Goal: Navigation & Orientation: Understand site structure

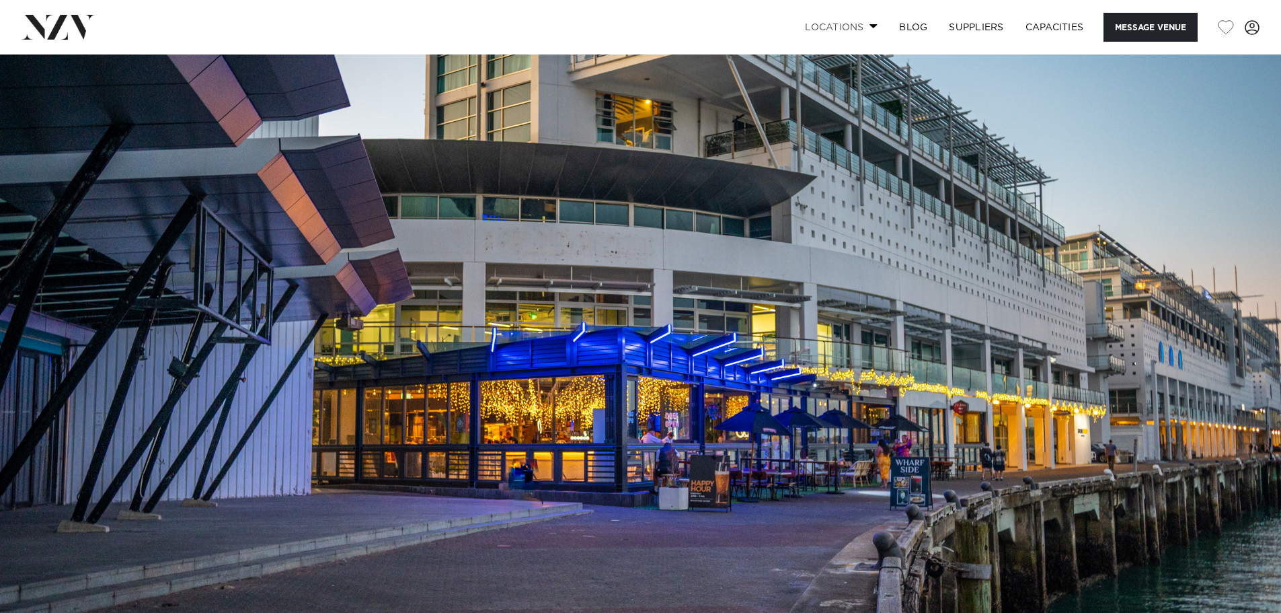
click at [870, 34] on link "Locations" at bounding box center [841, 27] width 94 height 29
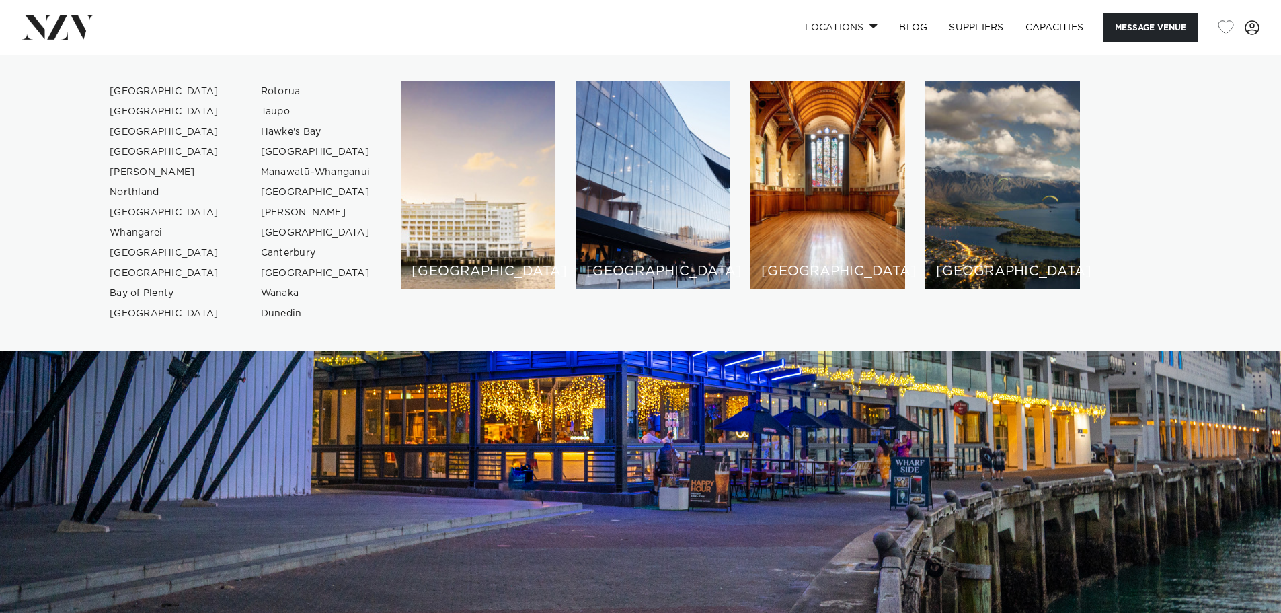
click at [473, 7] on nav "Locations [GEOGRAPHIC_DATA] [GEOGRAPHIC_DATA] [GEOGRAPHIC_DATA] [GEOGRAPHIC_DAT…" at bounding box center [640, 27] width 1281 height 54
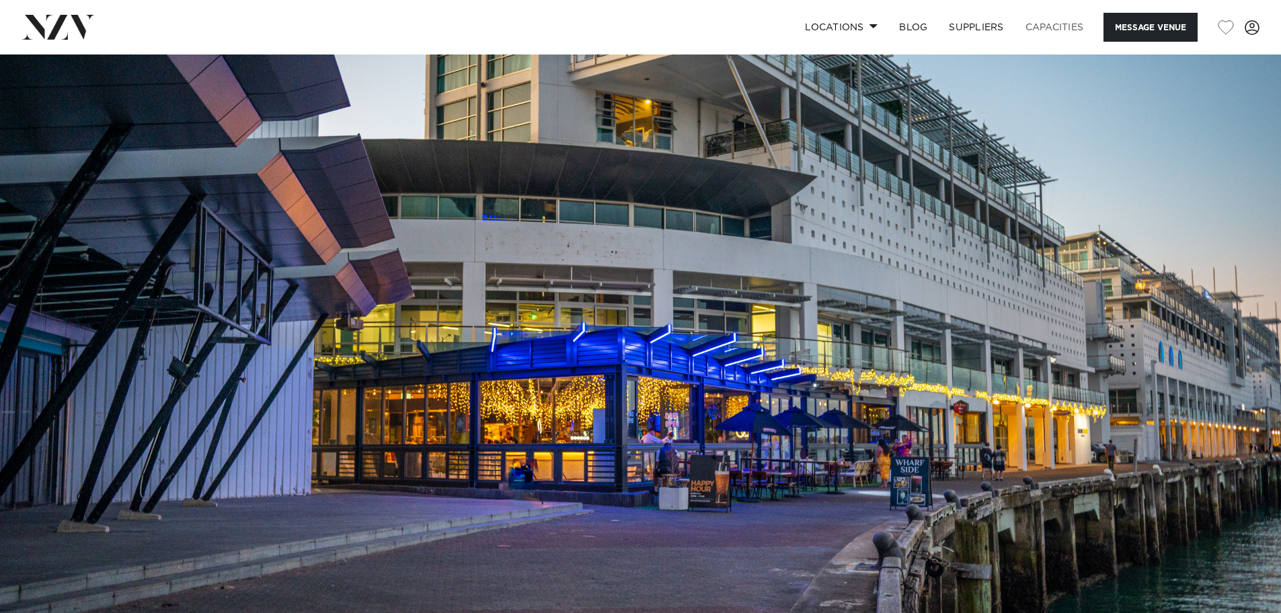
click at [1056, 33] on link "Capacities" at bounding box center [1055, 27] width 80 height 29
